Goal: Navigation & Orientation: Find specific page/section

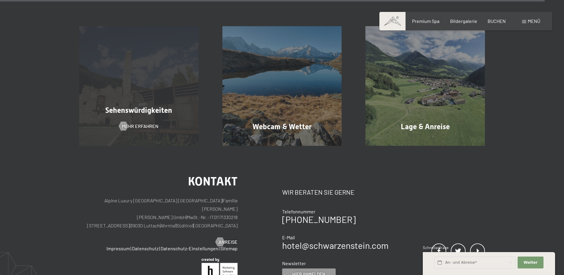
scroll to position [1014, 0]
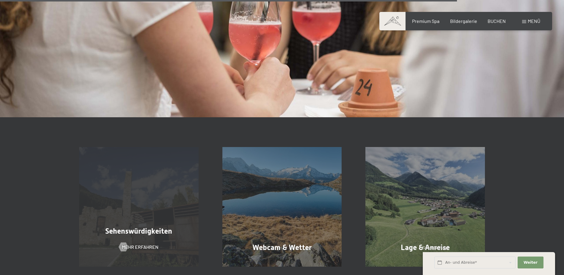
click at [138, 169] on div "Sehenswürdigkeiten Mehr erfahren" at bounding box center [138, 207] width 143 height 120
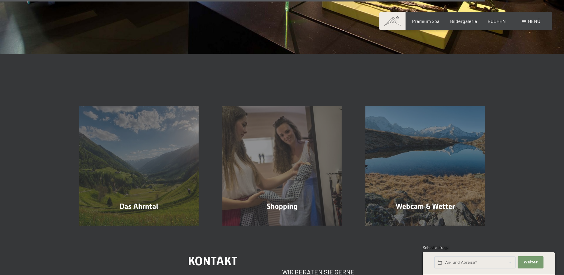
scroll to position [1427, 0]
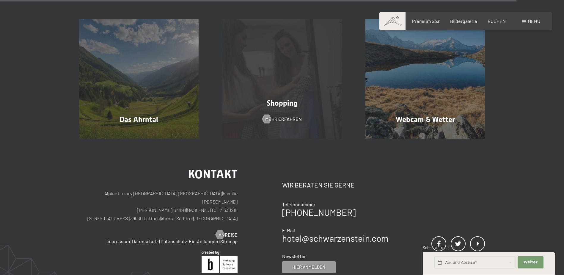
click at [274, 62] on div "Shopping Mehr erfahren" at bounding box center [282, 79] width 143 height 120
